Goal: Task Accomplishment & Management: Complete application form

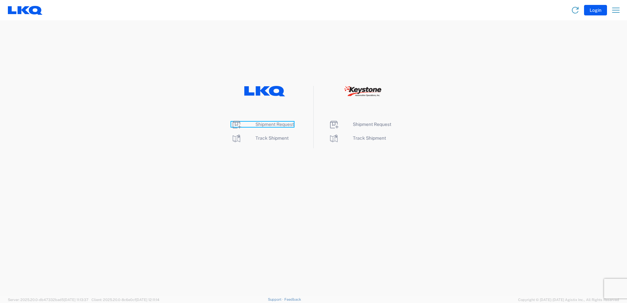
click at [273, 125] on span "Shipment Request" at bounding box center [274, 124] width 38 height 5
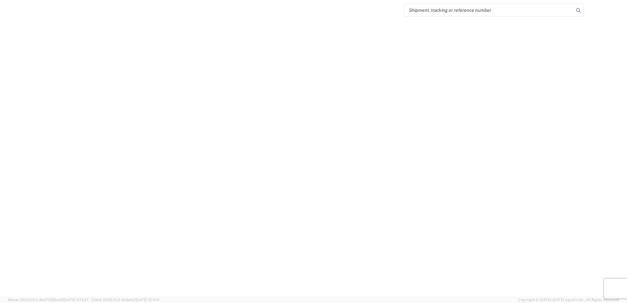
select select "FULL"
select select "LBS"
select select "IN"
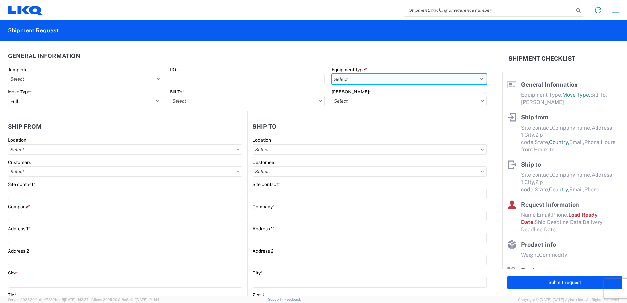
click at [381, 81] on select "Select 53’ Dry Van Flatbed Dropdeck (van) Lowboy (flatbed) Rail" at bounding box center [408, 79] width 155 height 10
select select "STDV"
click at [331, 74] on select "Select 53’ Dry Van Flatbed Dropdeck (van) Lowboy (flatbed) Rail" at bounding box center [408, 79] width 155 height 10
click at [198, 101] on input "text" at bounding box center [247, 101] width 155 height 10
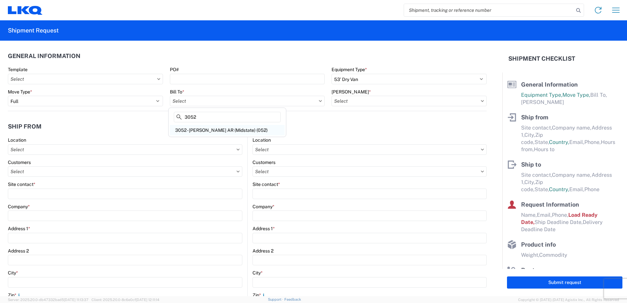
type input "3052"
click at [196, 130] on div "3052 - [PERSON_NAME] AR (Midstate) (052)" at bounding box center [227, 130] width 115 height 10
type input "3052 - [PERSON_NAME] AR (Midstate) (052)"
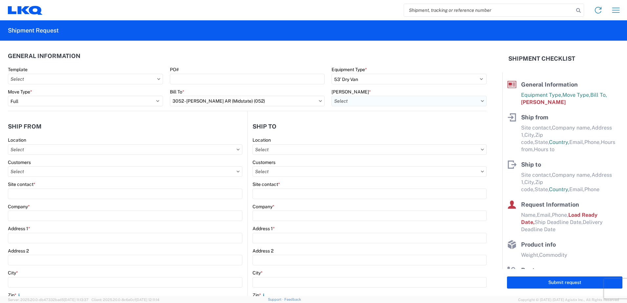
click at [361, 103] on input "text" at bounding box center [408, 101] width 155 height 10
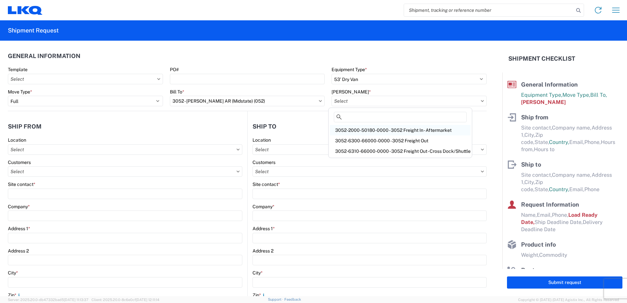
click at [367, 129] on div "3052-2000-50180-0000 - 3052 Freight In - Aftermarket" at bounding box center [400, 130] width 141 height 10
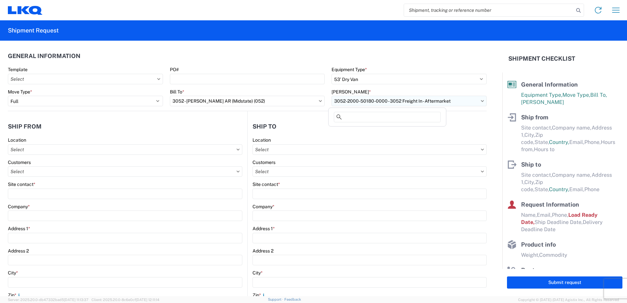
click at [370, 101] on input "3052-2000-50180-0000 - 3052 Freight In - Aftermarket" at bounding box center [408, 101] width 155 height 10
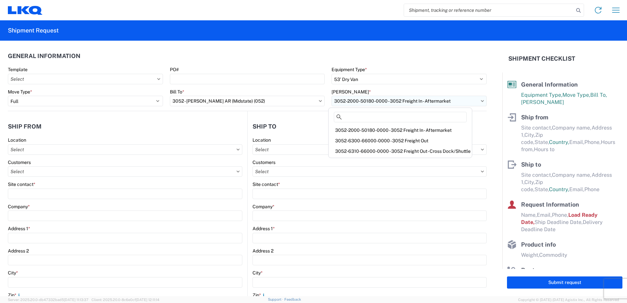
drag, startPoint x: 471, startPoint y: 101, endPoint x: 392, endPoint y: 100, distance: 78.6
click at [392, 100] on input "3052-2000-50180-0000 - 3052 Freight In - Aftermarket" at bounding box center [408, 101] width 155 height 10
click at [396, 142] on div "3052-6300-66000-0000 - 3052 Freight Out" at bounding box center [400, 140] width 141 height 10
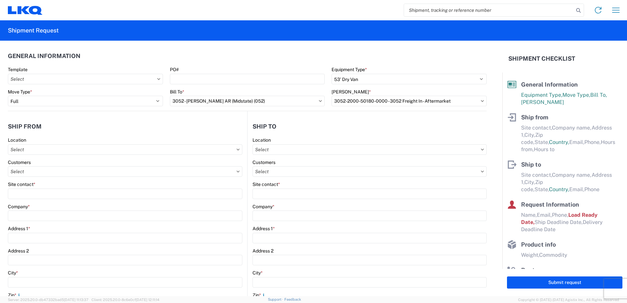
type input "3052-6300-66000-0000 - 3052 Freight Out"
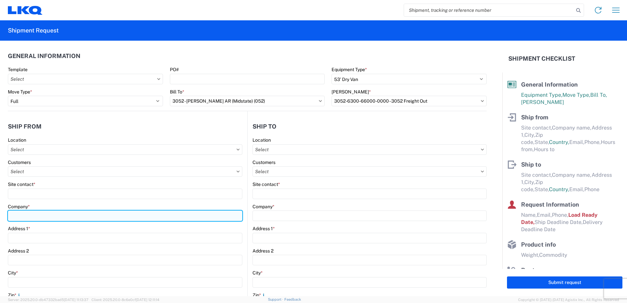
click at [71, 217] on input "Company *" at bounding box center [125, 215] width 234 height 10
type input "LKQ Corporation"
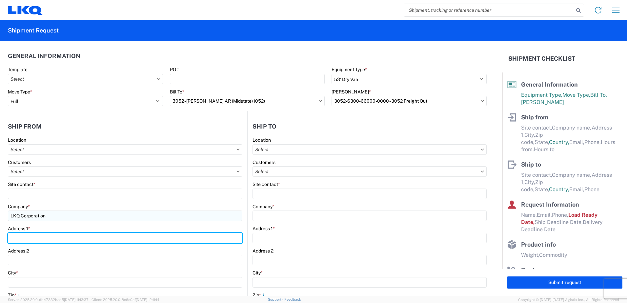
type input "[STREET_ADDRESS]"
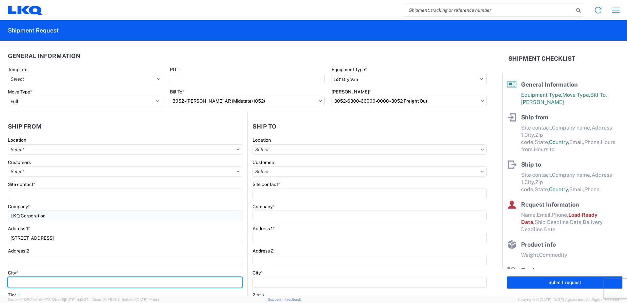
type input "SHAWNEE"
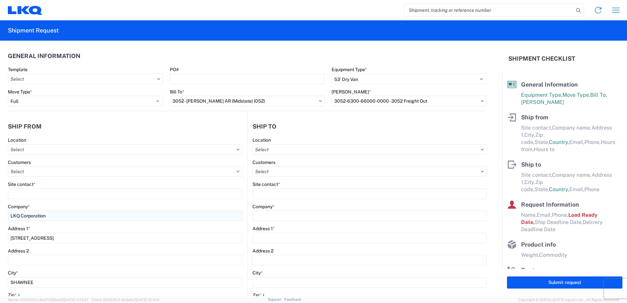
type input "66226"
select select "KS"
click at [158, 248] on div "Address 2" at bounding box center [125, 251] width 234 height 6
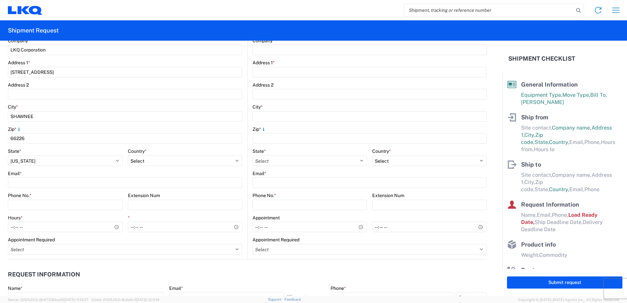
scroll to position [164, 0]
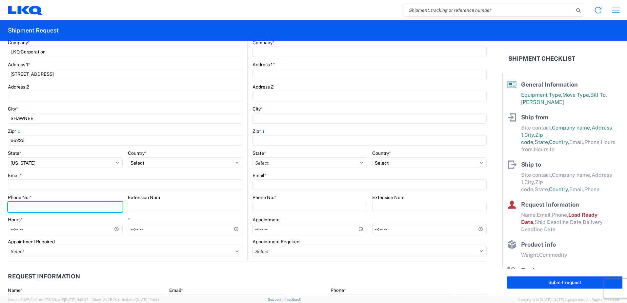
paste input "[PHONE_NUMBER]"
type input "[PHONE_NUMBER]"
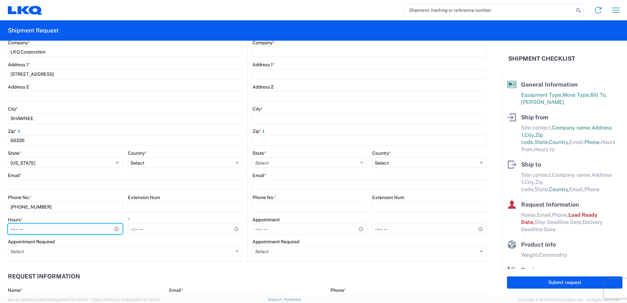
click at [117, 230] on input "Hours *" at bounding box center [65, 228] width 115 height 10
click at [115, 231] on input "Hours *" at bounding box center [65, 228] width 115 height 10
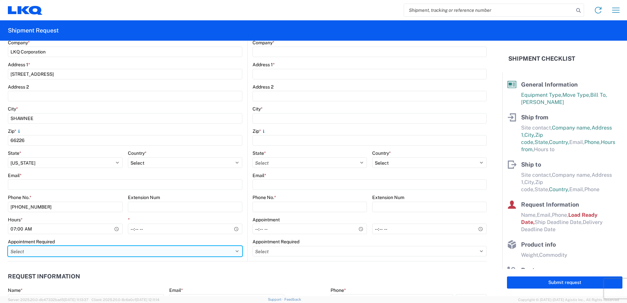
type input "07:00"
click at [85, 254] on select "Select Appt Required Appt Not Required Appt - First available" at bounding box center [125, 251] width 234 height 10
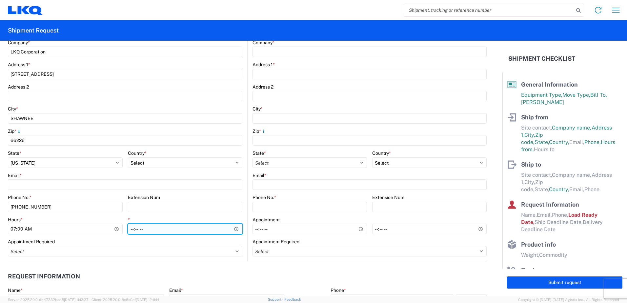
click at [132, 230] on input "*" at bounding box center [185, 228] width 115 height 10
type input "14:00"
click at [145, 239] on div "Appointment Required" at bounding box center [125, 242] width 234 height 6
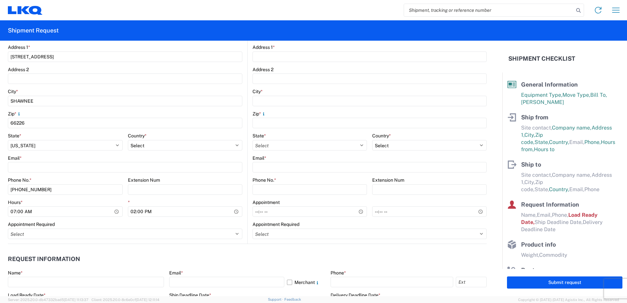
scroll to position [197, 0]
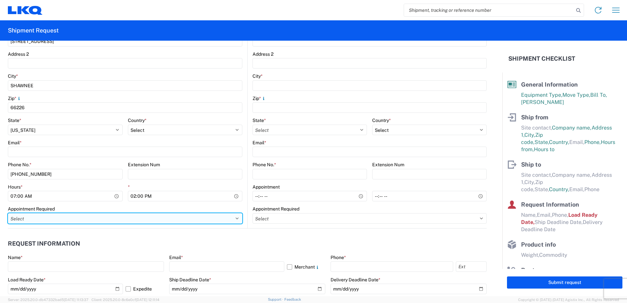
click at [135, 222] on select "Select Appt Required Appt Not Required Appt - First available" at bounding box center [125, 218] width 234 height 10
select select "apptNotRequired"
click at [8, 213] on select "Select Appt Required Appt Not Required Appt - First available" at bounding box center [125, 218] width 234 height 10
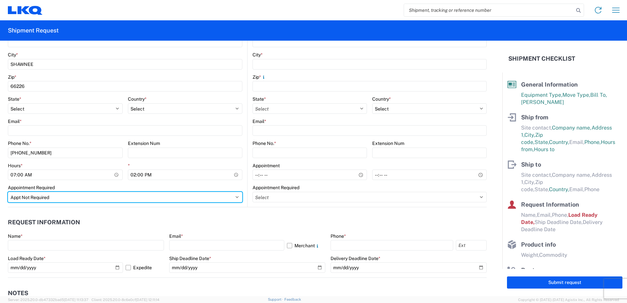
scroll to position [229, 0]
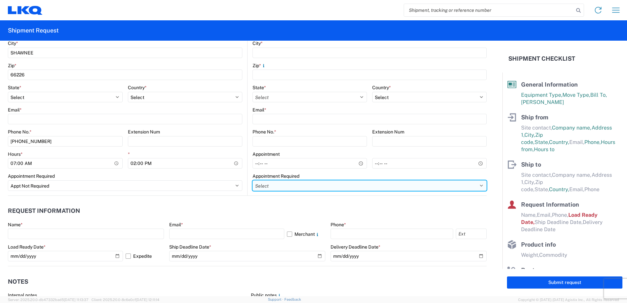
click at [352, 185] on select "Select Appt Required Appt Not Required Appt - First available" at bounding box center [369, 185] width 234 height 10
select select "apptNotRequired"
click at [252, 180] on select "Select Appt Required Appt Not Required Appt - First available" at bounding box center [369, 185] width 234 height 10
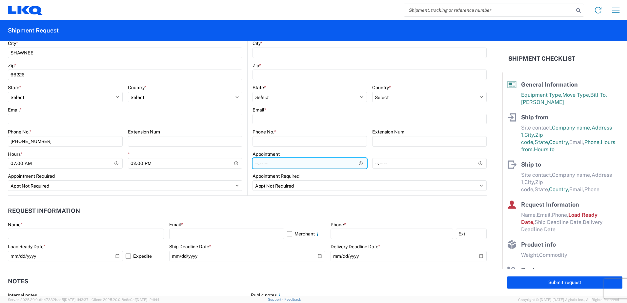
click at [258, 164] on input "Hours *" at bounding box center [309, 163] width 114 height 10
click at [355, 163] on input "Hours *" at bounding box center [309, 163] width 114 height 10
type input "07:00"
click at [484, 230] on form "General Information Template PO# Equipment Type * Select 53’ Dry Van Flatbed Dr…" at bounding box center [251, 168] width 502 height 255
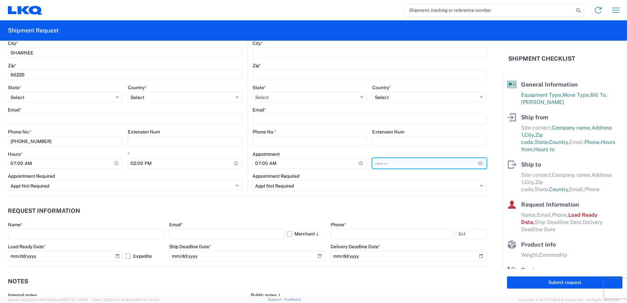
click at [372, 163] on input "*" at bounding box center [429, 163] width 114 height 10
type input "17:00"
click at [387, 223] on div "Phone *" at bounding box center [408, 225] width 156 height 6
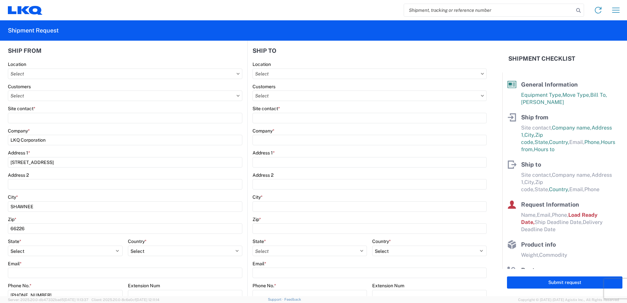
scroll to position [66, 0]
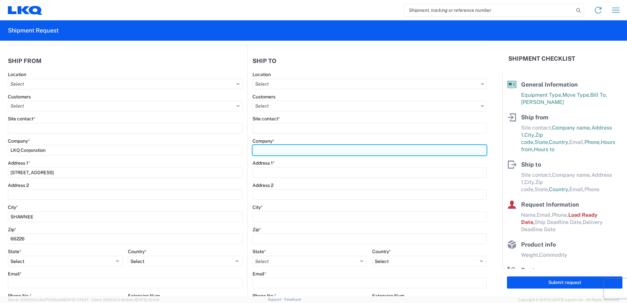
click at [285, 148] on input "Company *" at bounding box center [369, 150] width 234 height 10
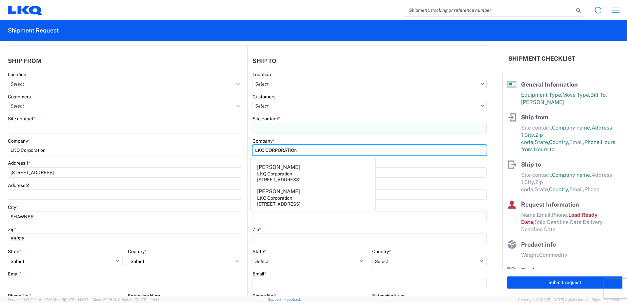
type input "LKQ CORPORATION"
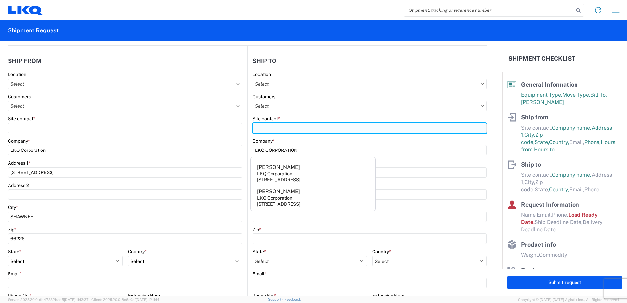
click at [337, 133] on input "Site contact *" at bounding box center [369, 128] width 234 height 10
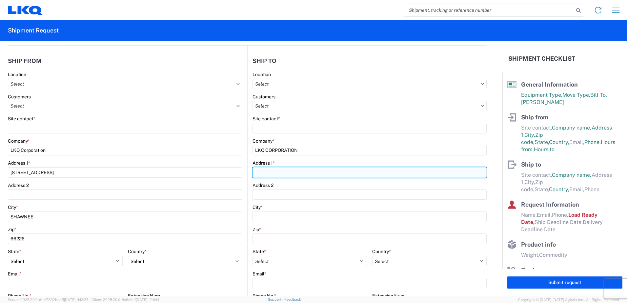
click at [290, 172] on div "Address 1 *" at bounding box center [369, 169] width 234 height 18
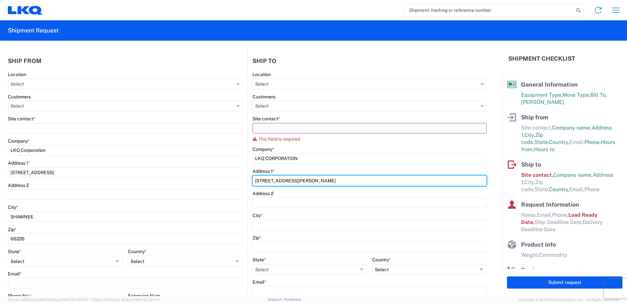
type input "[STREET_ADDRESS][PERSON_NAME]"
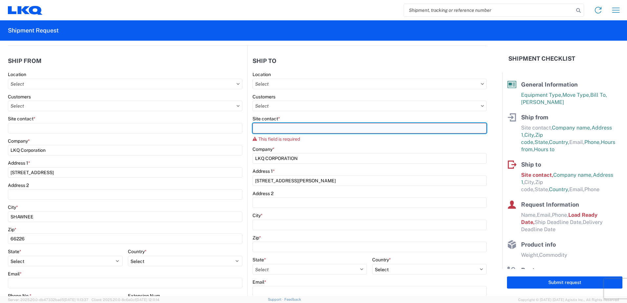
click at [285, 132] on input "Site contact *" at bounding box center [369, 128] width 234 height 10
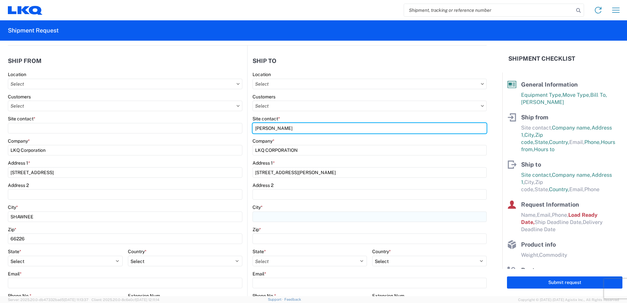
type input "[PERSON_NAME]"
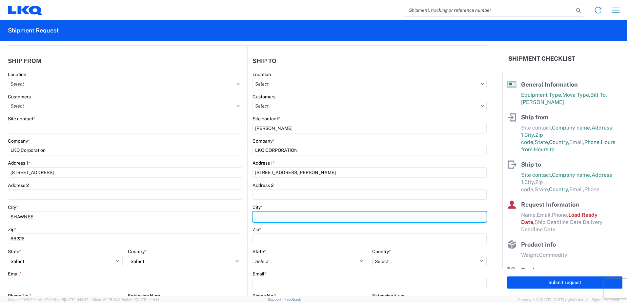
click at [295, 217] on input "City *" at bounding box center [369, 216] width 234 height 10
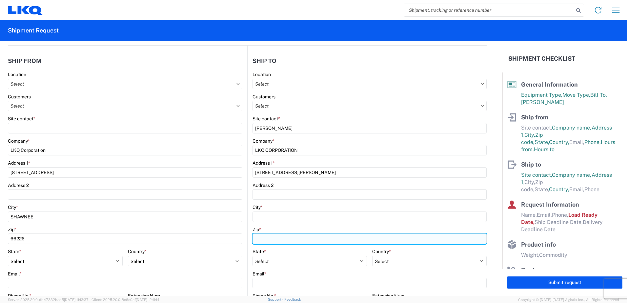
click at [283, 243] on input "Zip *" at bounding box center [369, 238] width 234 height 10
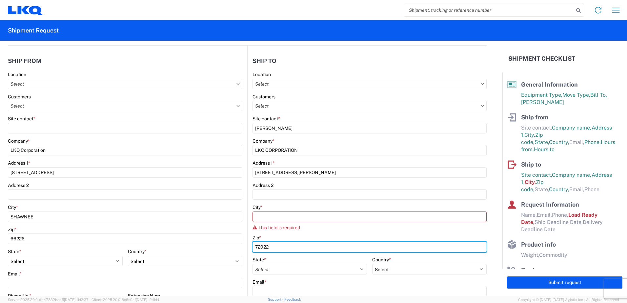
type input "72022"
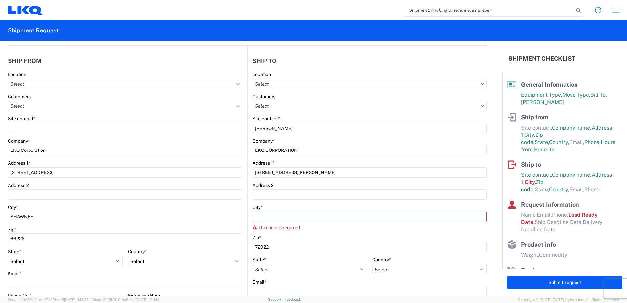
click at [329, 240] on div "Zip *" at bounding box center [369, 238] width 234 height 6
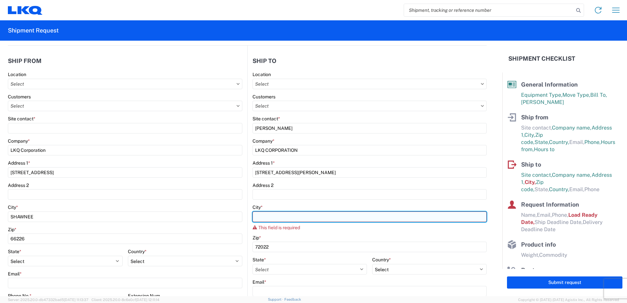
click at [266, 213] on input "City *" at bounding box center [369, 216] width 234 height 10
type input "V"
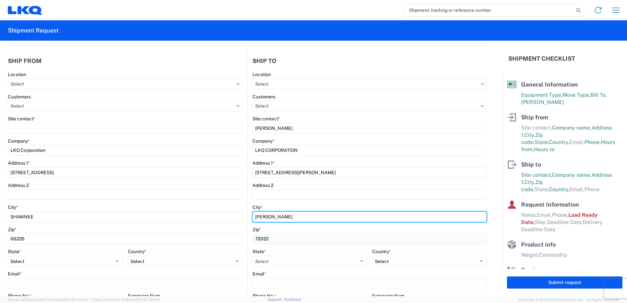
type input "[PERSON_NAME]"
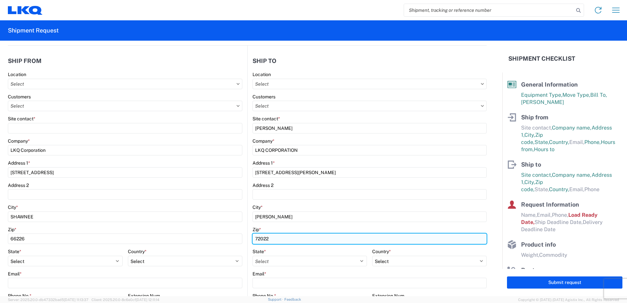
click at [290, 237] on input "72022" at bounding box center [369, 238] width 234 height 10
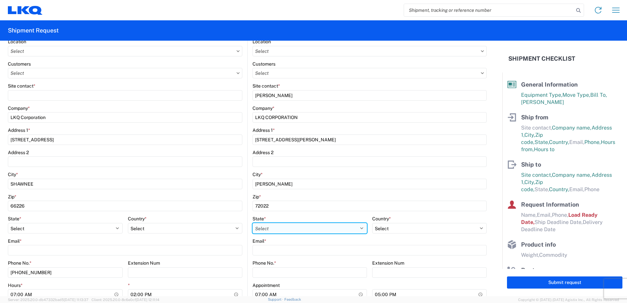
click at [285, 228] on select "Select [US_STATE] [US_STATE] [US_STATE] [US_STATE] Armed Forces Americas Armed …" at bounding box center [309, 228] width 114 height 10
select select "AZ"
click at [252, 223] on select "Select [US_STATE] [US_STATE] [US_STATE] [US_STATE] Armed Forces Americas Armed …" at bounding box center [309, 228] width 114 height 10
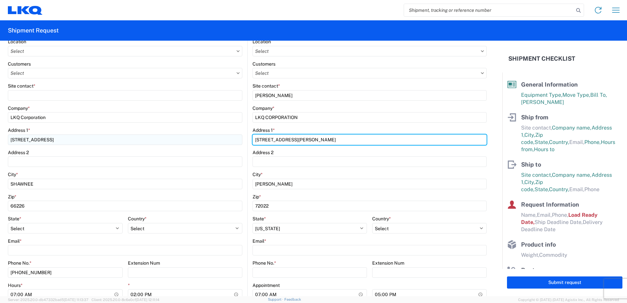
drag, startPoint x: 326, startPoint y: 140, endPoint x: 230, endPoint y: 142, distance: 96.4
click at [230, 142] on div "Ship from Location Customers Site contact * Company * LKQ Corporation Address […" at bounding box center [247, 170] width 478 height 314
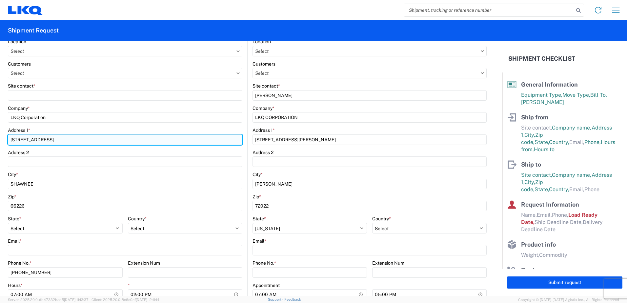
click at [66, 141] on input "[STREET_ADDRESS]" at bounding box center [125, 139] width 234 height 10
drag, startPoint x: 66, startPoint y: 141, endPoint x: -1, endPoint y: 141, distance: 67.5
click at [0, 141] on html "Home Shipment request Shipment tracking Shipment Request General Information Te…" at bounding box center [313, 151] width 627 height 303
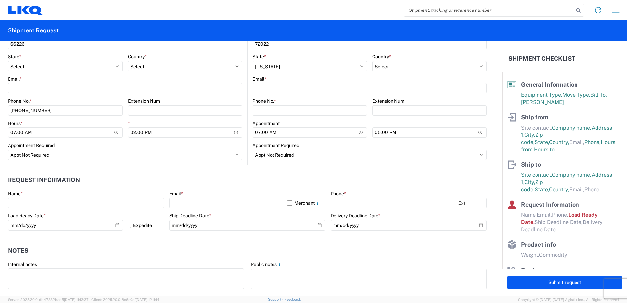
scroll to position [262, 0]
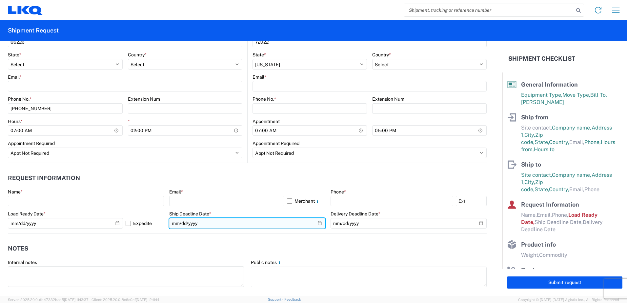
click at [319, 223] on input "date" at bounding box center [247, 223] width 156 height 10
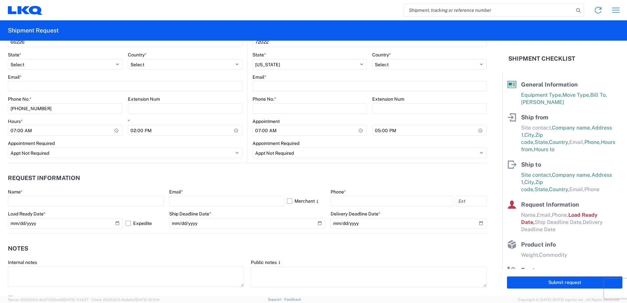
click at [317, 236] on form "General Information Template PO# Equipment Type * Select 53’ Dry Van Flatbed Dr…" at bounding box center [251, 168] width 502 height 255
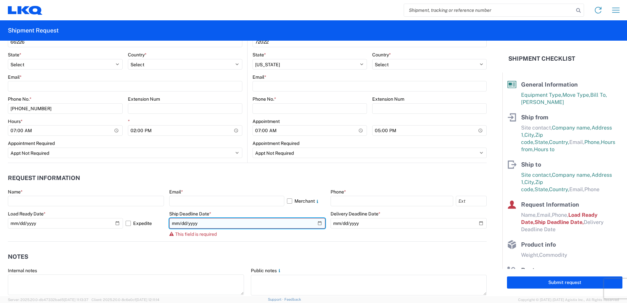
click at [315, 222] on input "date" at bounding box center [247, 223] width 156 height 10
type input "[DATE]"
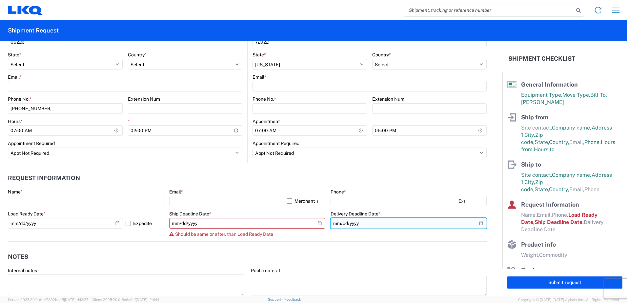
click at [475, 224] on input "date" at bounding box center [408, 223] width 156 height 10
type input "[DATE]"
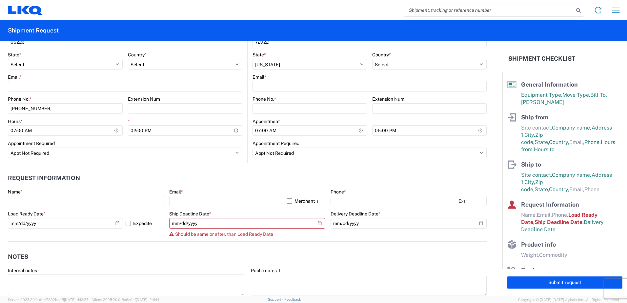
click at [391, 254] on header "Notes" at bounding box center [247, 256] width 478 height 15
click at [101, 222] on input "[DATE]" at bounding box center [65, 223] width 115 height 10
click at [116, 224] on input "[DATE]" at bounding box center [65, 223] width 115 height 10
type input "[DATE]"
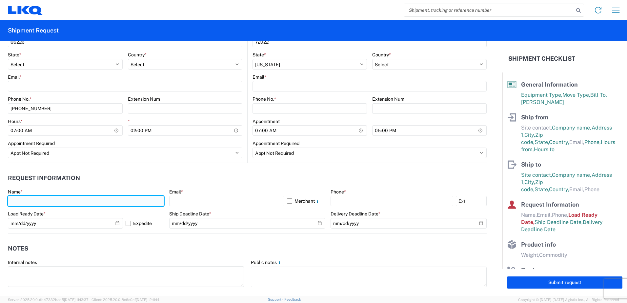
click at [100, 197] on input "text" at bounding box center [86, 201] width 156 height 10
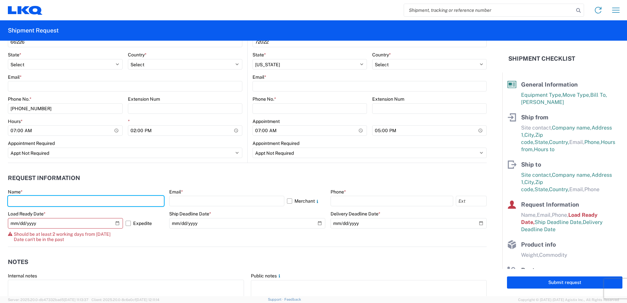
type input "[PERSON_NAME]"
type input "251 TRANSFER"
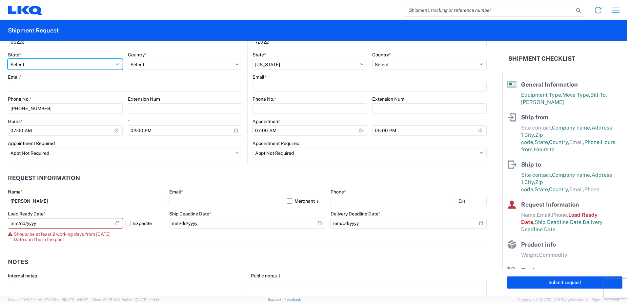
select select "GA"
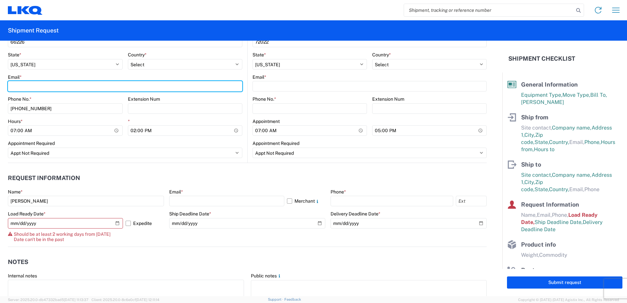
type input "[EMAIL_ADDRESS][DOMAIN_NAME]"
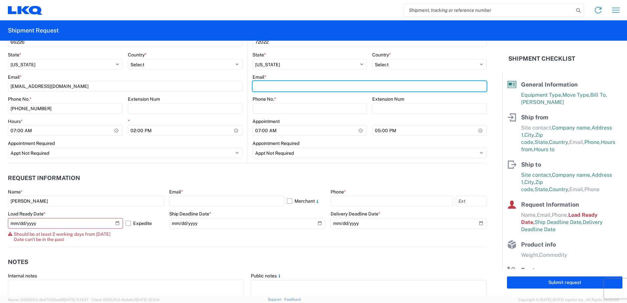
type input "[EMAIL_ADDRESS][DOMAIN_NAME]"
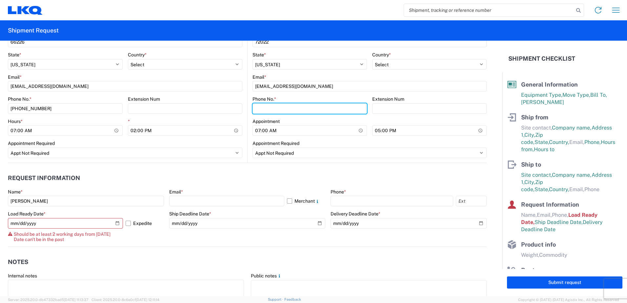
type input "[PHONE_NUMBER]"
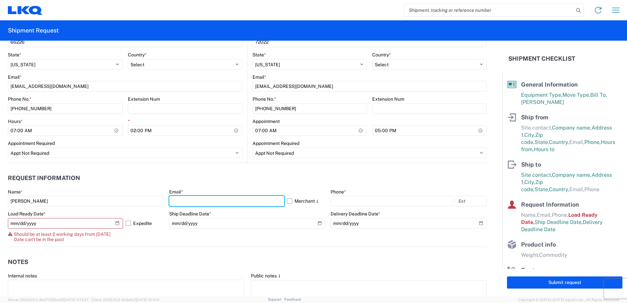
type input "[EMAIL_ADDRESS][DOMAIN_NAME]"
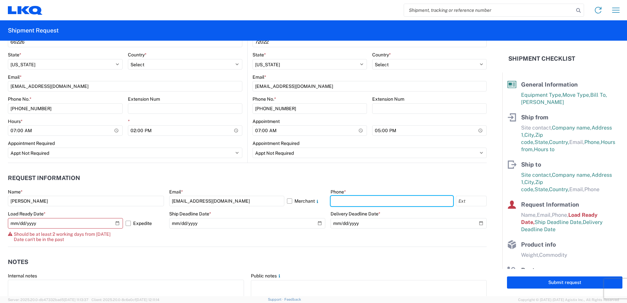
type input "[PHONE_NUMBER]"
type input "15000"
type input "20"
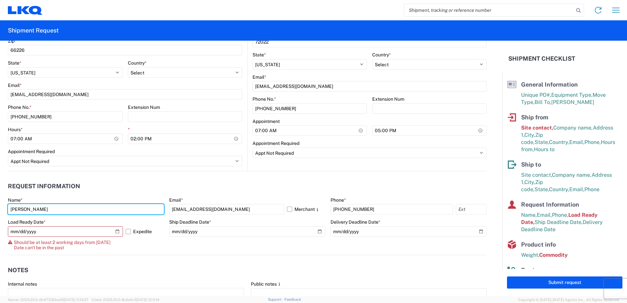
scroll to position [270, 0]
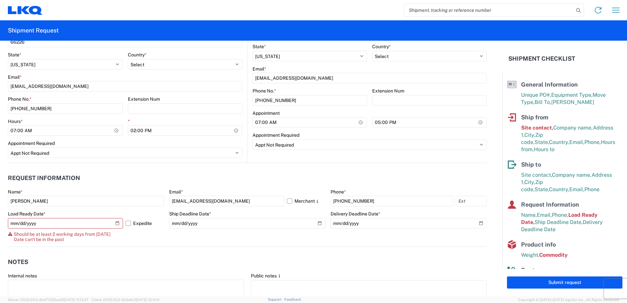
click at [118, 258] on header "Notes" at bounding box center [247, 262] width 478 height 15
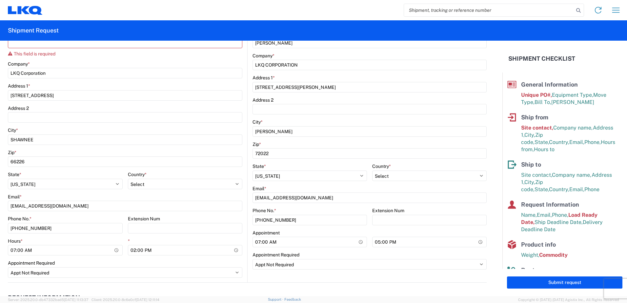
scroll to position [147, 0]
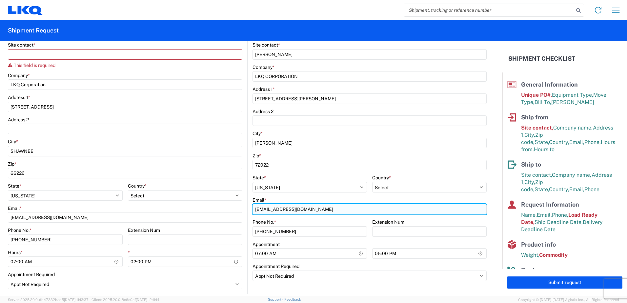
click at [338, 208] on input "[EMAIL_ADDRESS][DOMAIN_NAME]" at bounding box center [369, 209] width 234 height 10
drag, startPoint x: 339, startPoint y: 208, endPoint x: 109, endPoint y: 217, distance: 229.9
click at [109, 217] on div "Ship from Location Customers Site contact * This field is required Company * LK…" at bounding box center [247, 133] width 478 height 322
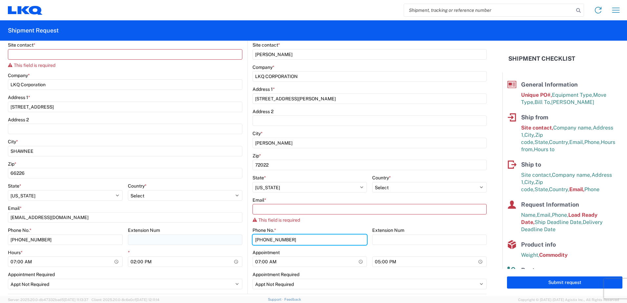
drag, startPoint x: 299, startPoint y: 236, endPoint x: 216, endPoint y: 243, distance: 83.6
click at [177, 243] on div "Ship from Location Customers Site contact * This field is required Company * LK…" at bounding box center [247, 133] width 478 height 322
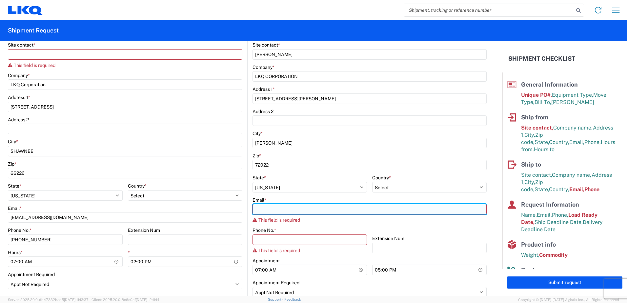
click at [284, 210] on input "Email *" at bounding box center [369, 209] width 234 height 10
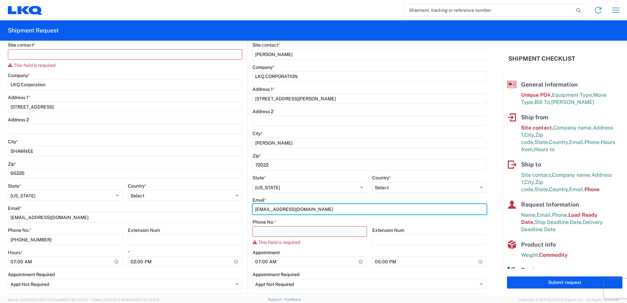
type input "[EMAIL_ADDRESS][DOMAIN_NAME]"
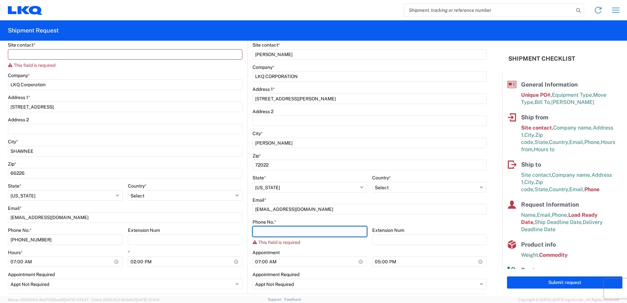
click at [266, 228] on input "Phone No. *" at bounding box center [309, 231] width 114 height 10
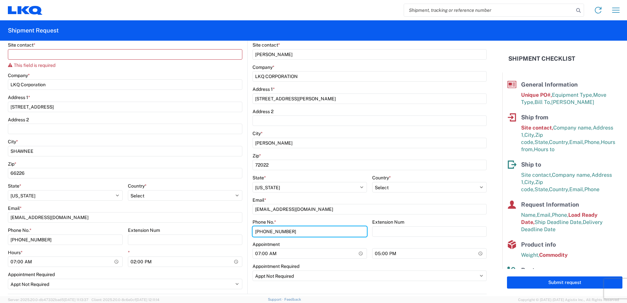
type input "[PHONE_NUMBER]"
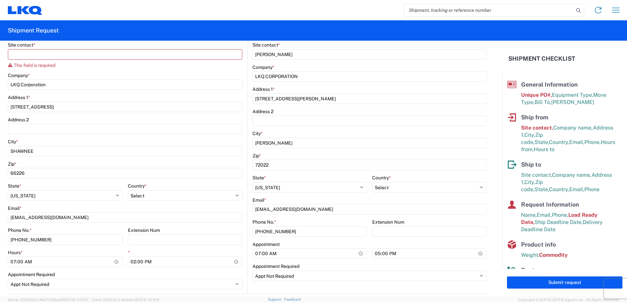
click at [404, 240] on agx-form-control-wrapper-v2 "Extension Num" at bounding box center [429, 230] width 114 height 22
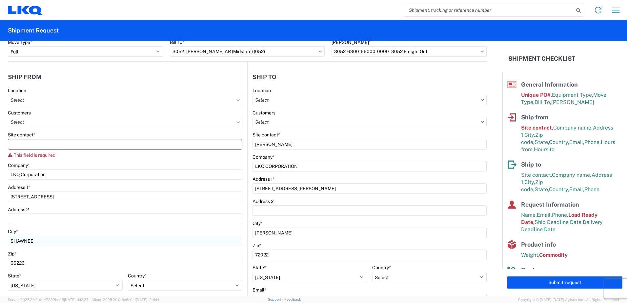
scroll to position [49, 0]
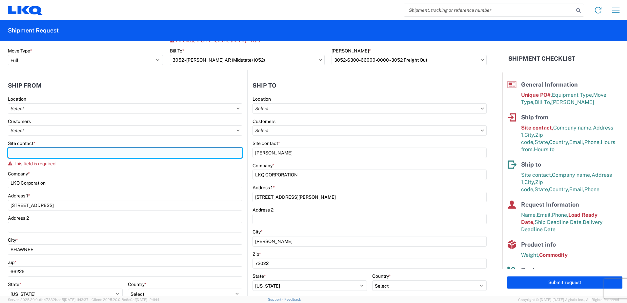
click at [84, 155] on input "Site contact *" at bounding box center [125, 152] width 234 height 10
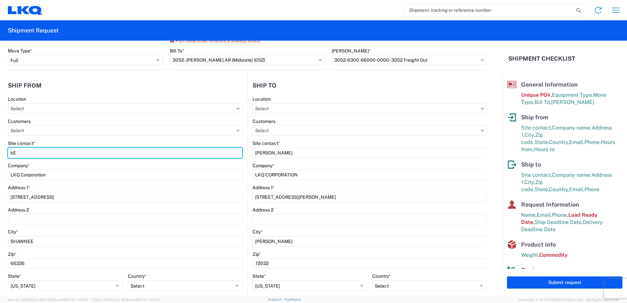
type input "k"
type input "[PERSON_NAME]"
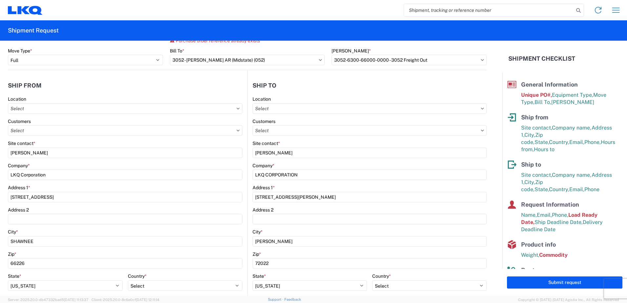
click at [139, 168] on div "Company *" at bounding box center [125, 166] width 234 height 6
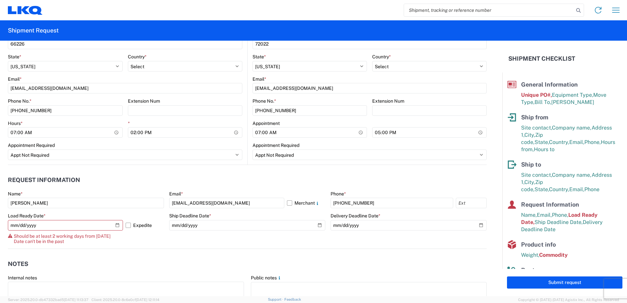
scroll to position [279, 0]
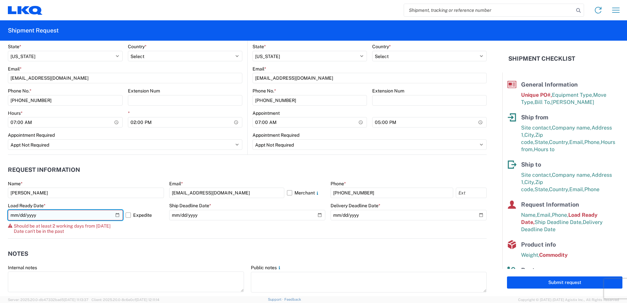
click at [102, 210] on input "[DATE]" at bounding box center [65, 215] width 115 height 10
click at [126, 215] on label "Expedite" at bounding box center [145, 215] width 38 height 10
click at [0, 0] on input "Expedite" at bounding box center [0, 0] width 0 height 0
click at [116, 212] on input "[DATE]" at bounding box center [65, 215] width 115 height 10
type input "[DATE]"
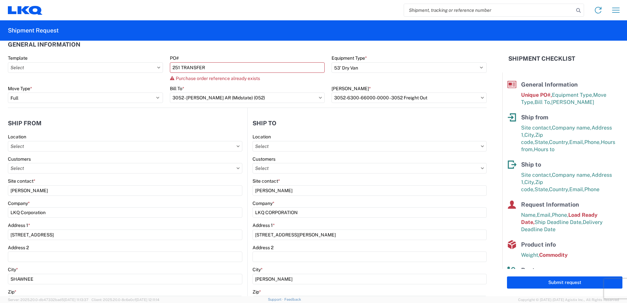
scroll to position [0, 0]
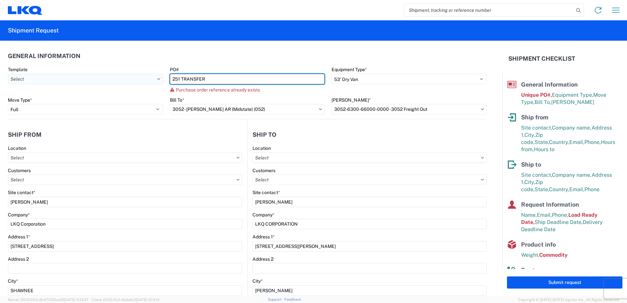
drag, startPoint x: 178, startPoint y: 79, endPoint x: 153, endPoint y: 80, distance: 25.6
click at [153, 80] on div "Template PO# 251 TRANSFER Purchase order reference already exists Equipment Typ…" at bounding box center [247, 82] width 485 height 30
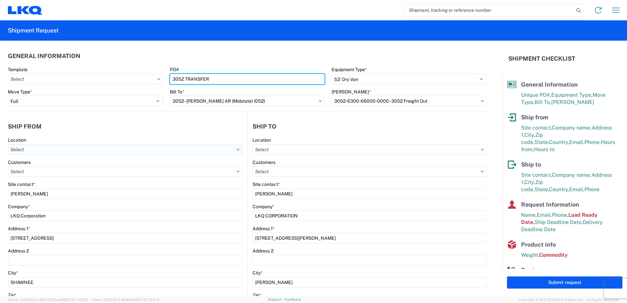
type input "3052 TRANSFER"
click at [213, 144] on input "text" at bounding box center [125, 149] width 234 height 10
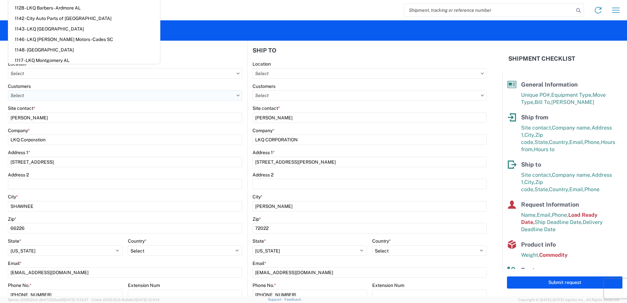
scroll to position [229, 0]
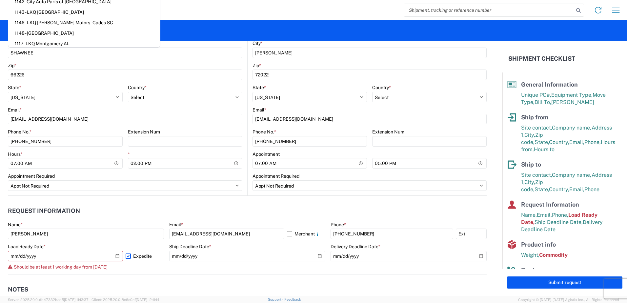
click at [229, 203] on agx-request-info "Request Information Name * [PERSON_NAME] Email * [EMAIL_ADDRESS][DOMAIN_NAME] M…" at bounding box center [247, 235] width 478 height 79
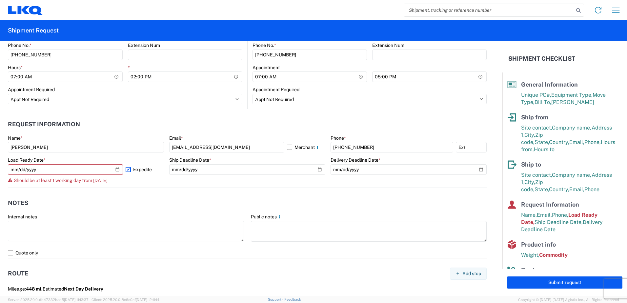
scroll to position [328, 0]
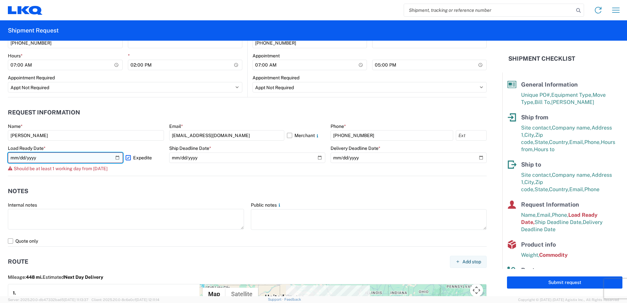
click at [113, 159] on input "[DATE]" at bounding box center [65, 157] width 115 height 10
click at [115, 157] on input "[DATE]" at bounding box center [65, 157] width 115 height 10
click at [112, 157] on input "[DATE]" at bounding box center [65, 157] width 115 height 10
click at [116, 154] on input "[DATE]" at bounding box center [65, 157] width 115 height 10
type input "[DATE]"
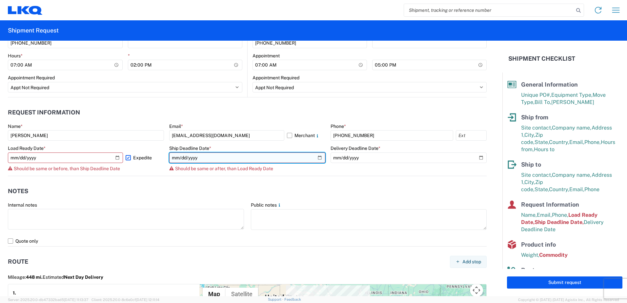
click at [319, 159] on input "[DATE]" at bounding box center [247, 157] width 156 height 10
click at [316, 156] on input "[DATE]" at bounding box center [247, 157] width 156 height 10
type input "[DATE]"
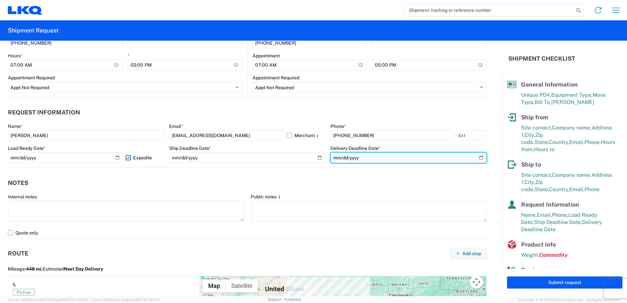
click at [474, 159] on input "[DATE]" at bounding box center [408, 157] width 156 height 10
type input "[DATE]"
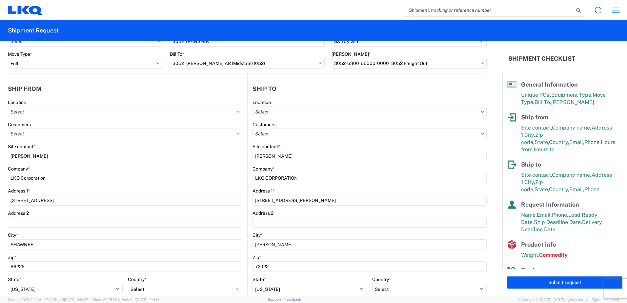
scroll to position [0, 0]
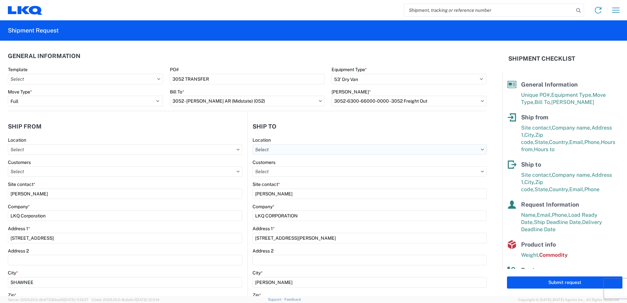
click at [305, 152] on input "text" at bounding box center [369, 149] width 234 height 10
type input "3052"
click at [301, 177] on div "3052 - [PERSON_NAME] AR (Midstate) (052)" at bounding box center [309, 178] width 115 height 10
type input "3052 - [PERSON_NAME] AR (Midstate) (052)"
type input "LKQ Corporation"
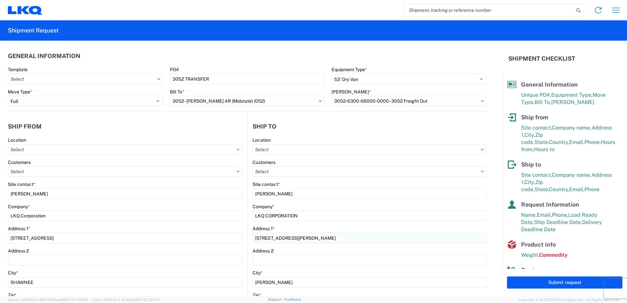
type input "[STREET_ADDRESS][PERSON_NAME]"
type input "[PERSON_NAME]"
select select "US"
type input "[PHONE_NUMBER]"
select select
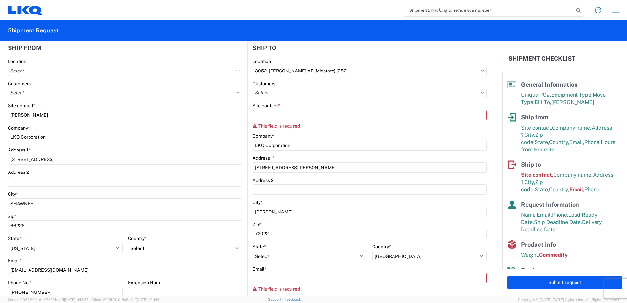
scroll to position [66, 0]
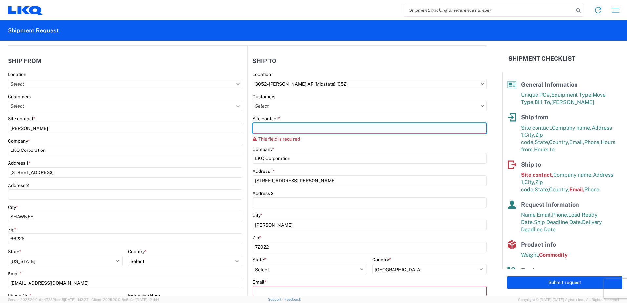
click at [291, 129] on input "Site contact *" at bounding box center [369, 128] width 234 height 10
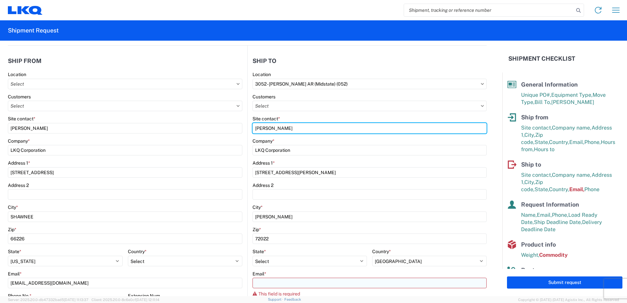
type input "[PERSON_NAME]"
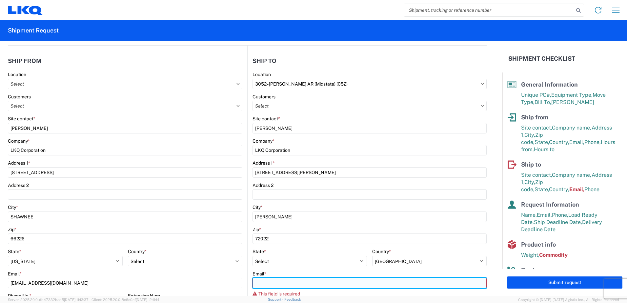
click at [275, 282] on input "Email *" at bounding box center [369, 283] width 234 height 10
type input "[EMAIL_ADDRESS][DOMAIN_NAME]"
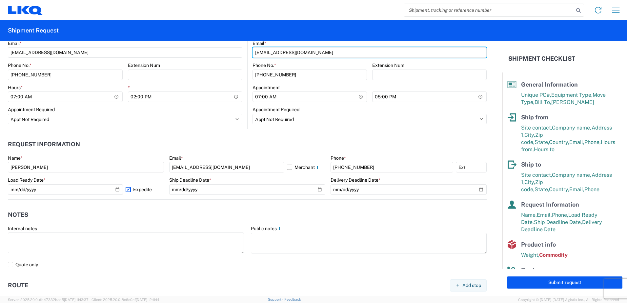
scroll to position [295, 0]
